Goal: Use online tool/utility: Use online tool/utility

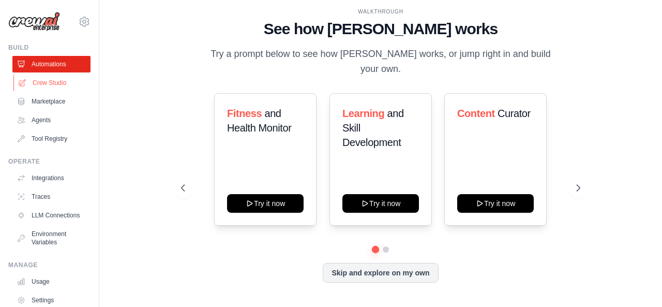
click at [60, 86] on link "Crew Studio" at bounding box center [52, 83] width 78 height 17
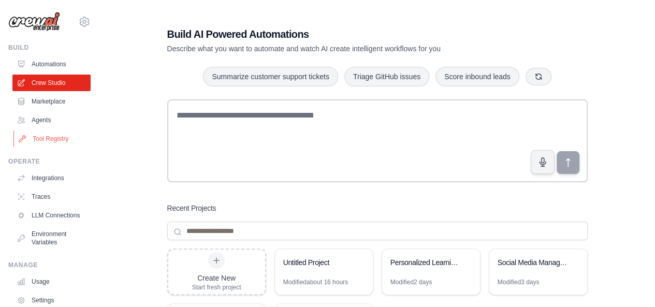
scroll to position [64, 0]
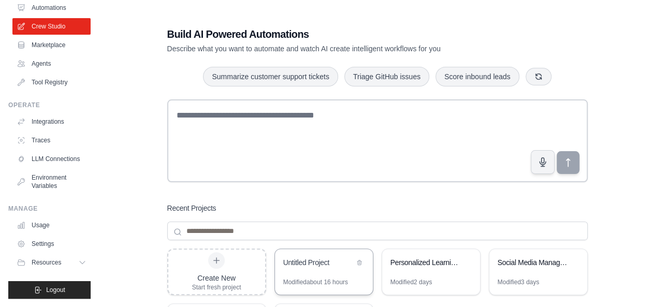
click at [306, 271] on div "Untitled Project" at bounding box center [324, 263] width 98 height 29
click at [298, 284] on div "Modified about 16 hours" at bounding box center [315, 282] width 65 height 8
click at [319, 256] on div "Untitled Project" at bounding box center [324, 263] width 98 height 29
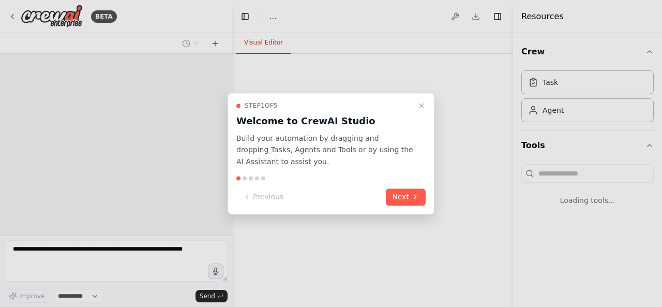
select select "****"
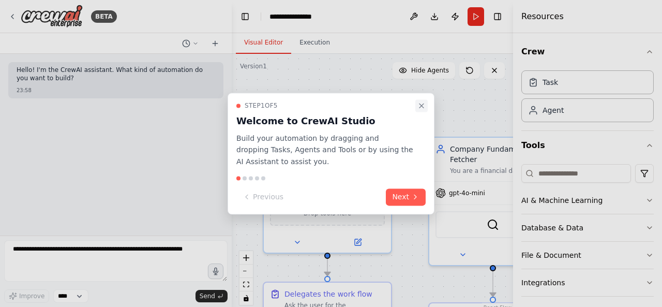
click at [421, 103] on icon "Close walkthrough" at bounding box center [422, 105] width 8 height 8
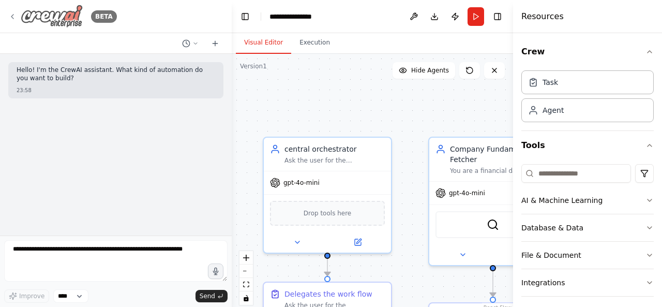
click at [13, 17] on icon at bounding box center [12, 16] width 8 height 8
click at [248, 16] on button "Toggle Left Sidebar" at bounding box center [245, 16] width 14 height 14
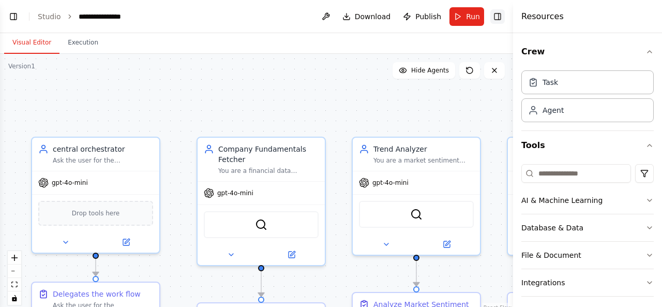
click at [495, 14] on button "Toggle Right Sidebar" at bounding box center [498, 16] width 14 height 14
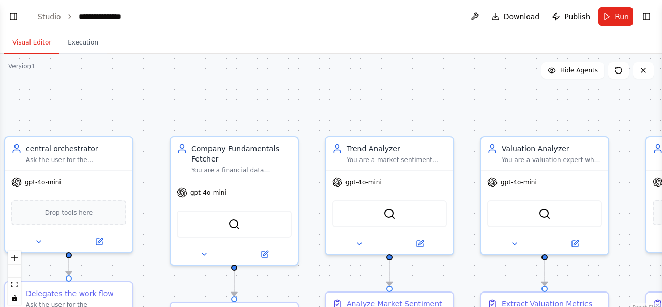
drag, startPoint x: 397, startPoint y: 102, endPoint x: 371, endPoint y: 101, distance: 26.9
click at [371, 101] on div ".deletable-edge-delete-btn { width: 20px; height: 20px; border: 0px solid #ffff…" at bounding box center [331, 183] width 662 height 259
click at [13, 288] on button "fit view" at bounding box center [14, 284] width 13 height 13
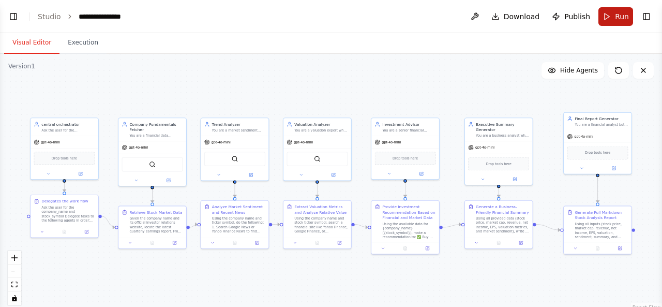
click at [619, 21] on span "Run" at bounding box center [622, 16] width 14 height 10
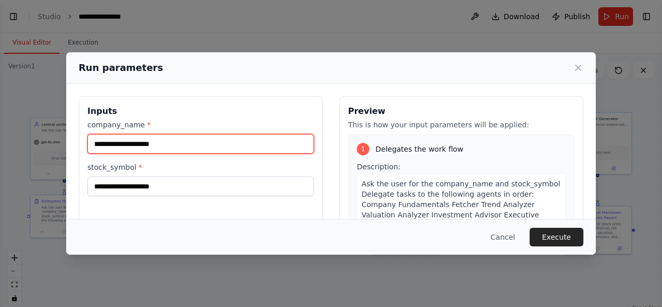
click at [161, 147] on input "company_name *" at bounding box center [200, 144] width 227 height 20
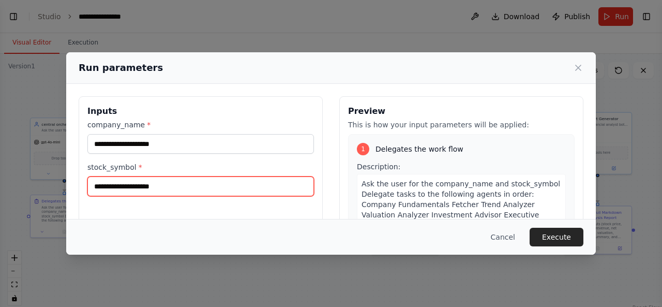
click at [127, 188] on input "stock_symbol *" at bounding box center [200, 186] width 227 height 20
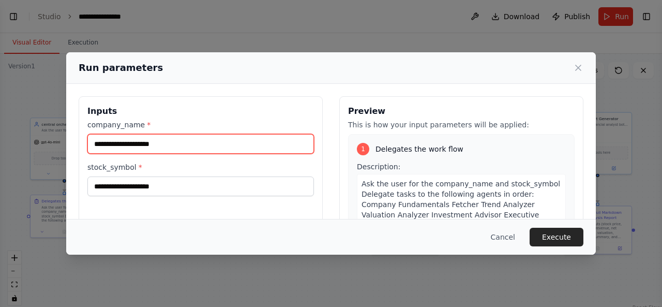
click at [146, 144] on input "company_name *" at bounding box center [200, 144] width 227 height 20
type input "*****"
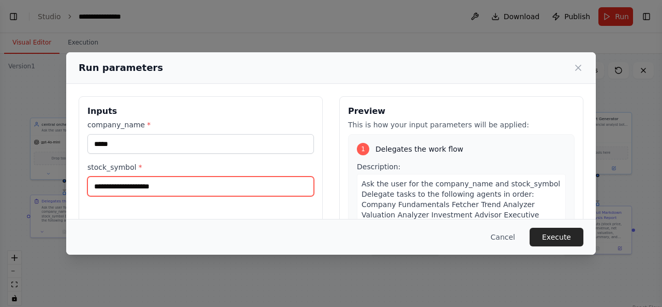
click at [130, 184] on input "stock_symbol *" at bounding box center [200, 186] width 227 height 20
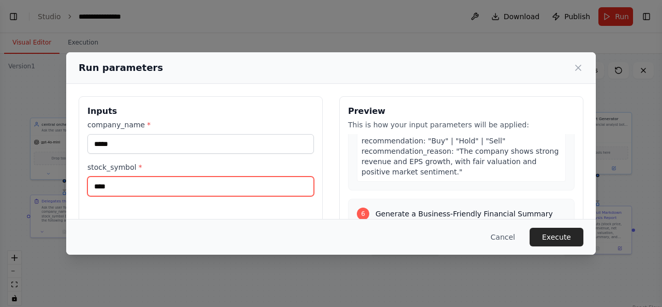
scroll to position [1561, 0]
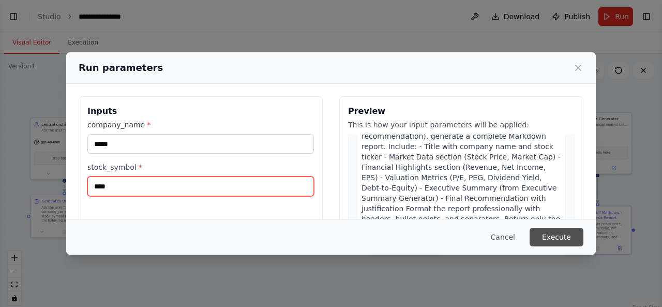
type input "****"
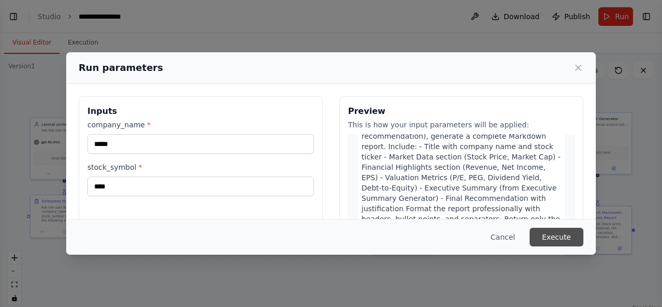
click at [560, 241] on button "Execute" at bounding box center [557, 237] width 54 height 19
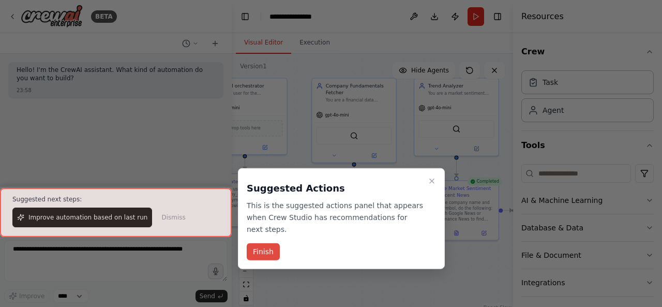
click at [259, 243] on button "Finish" at bounding box center [263, 251] width 33 height 17
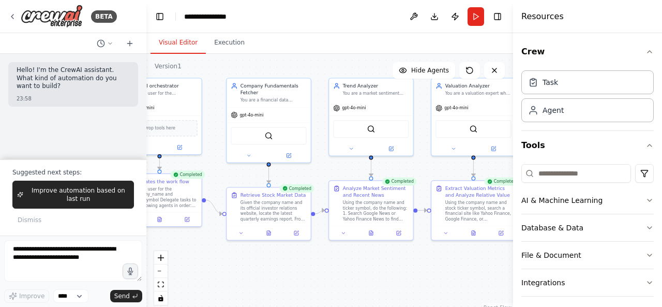
drag, startPoint x: 230, startPoint y: 20, endPoint x: 146, endPoint y: 33, distance: 84.3
click at [146, 33] on div "**********" at bounding box center [331, 153] width 662 height 307
click at [157, 17] on button "Toggle Left Sidebar" at bounding box center [160, 16] width 14 height 14
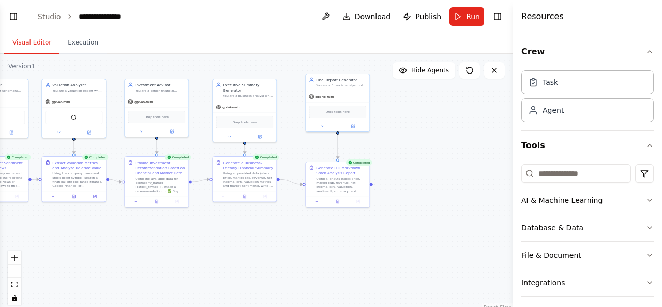
drag, startPoint x: 458, startPoint y: 247, endPoint x: 210, endPoint y: 215, distance: 250.4
click at [210, 215] on div ".deletable-edge-delete-btn { width: 20px; height: 20px; border: 0px solid #ffff…" at bounding box center [256, 183] width 513 height 259
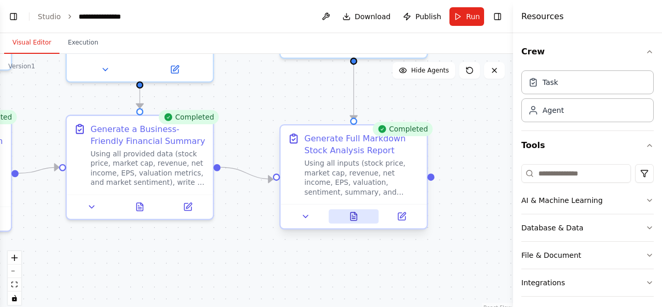
click at [351, 216] on icon at bounding box center [354, 216] width 6 height 8
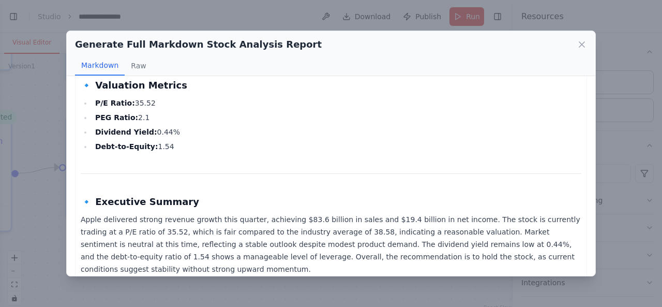
scroll to position [346, 0]
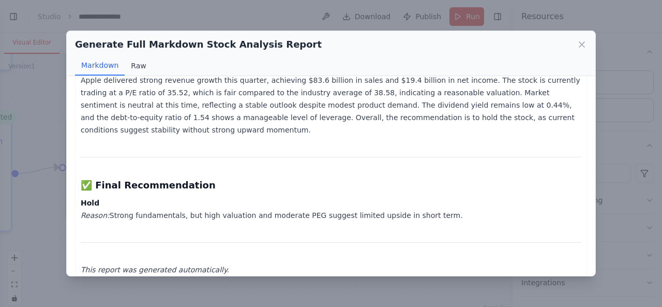
click at [137, 66] on button "Raw" at bounding box center [138, 66] width 27 height 20
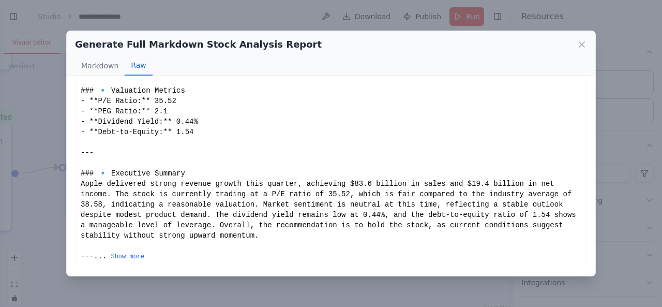
scroll to position [138, 0]
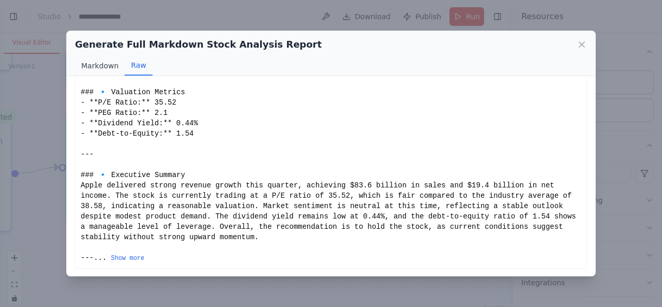
click at [100, 62] on button "Markdown" at bounding box center [100, 66] width 50 height 20
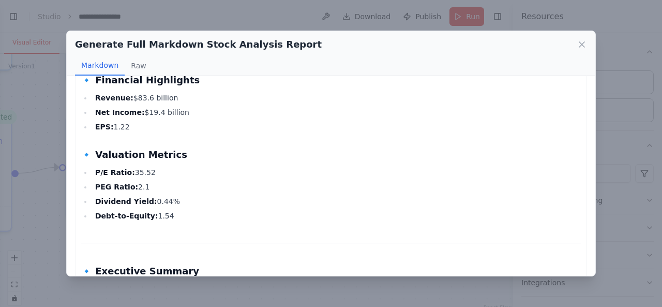
scroll to position [346, 0]
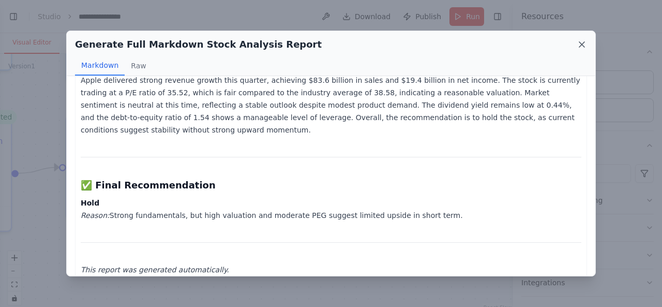
click at [584, 42] on icon at bounding box center [582, 44] width 10 height 10
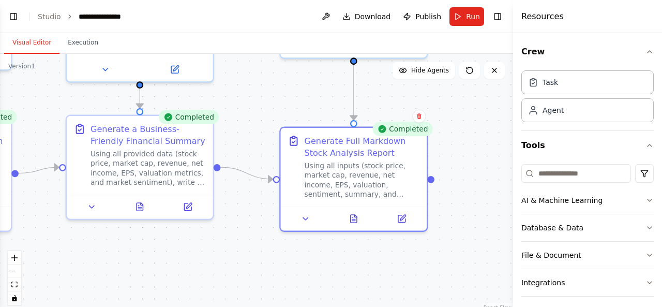
click at [460, 130] on div ".deletable-edge-delete-btn { width: 20px; height: 20px; border: 0px solid #ffff…" at bounding box center [256, 183] width 513 height 259
click at [646, 52] on icon "button" at bounding box center [650, 52] width 8 height 8
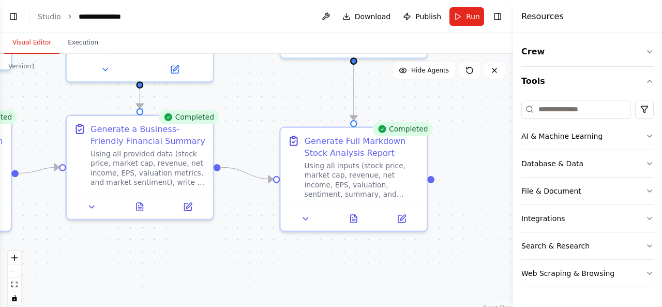
click at [655, 47] on div "Crew Tools AI & Machine Learning Database & Data File & Document Integrations S…" at bounding box center [587, 170] width 149 height 274
click at [649, 54] on icon "button" at bounding box center [650, 52] width 8 height 8
